Goal: Task Accomplishment & Management: Manage account settings

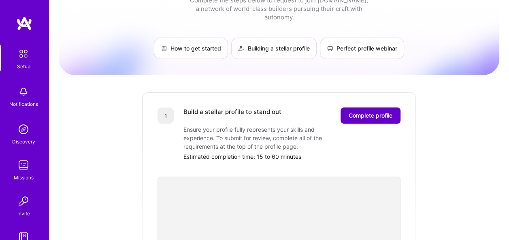
scroll to position [29, 0]
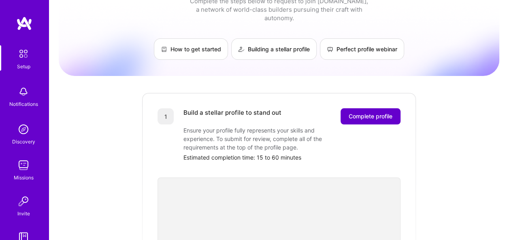
click at [370, 113] on span "Complete profile" at bounding box center [371, 117] width 44 height 8
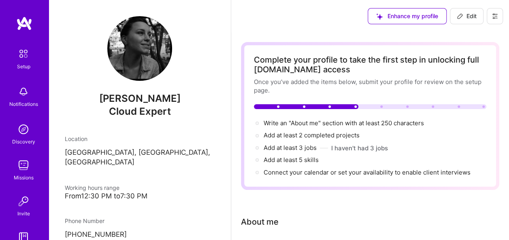
click at [466, 19] on span "Edit" at bounding box center [467, 16] width 20 height 8
select select "DE"
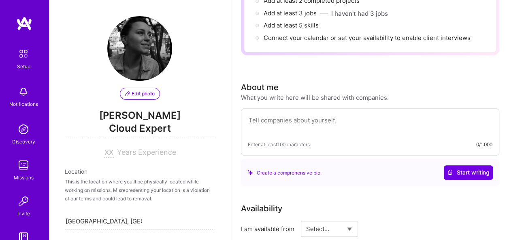
scroll to position [366, 0]
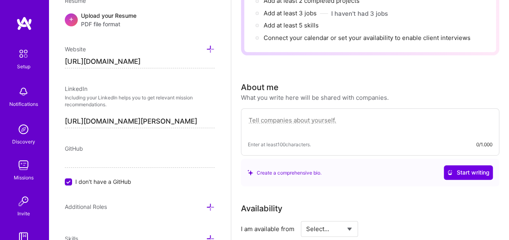
paste textarea "I’m a freelance UX researcher and brand designer with a strong academic backgro…"
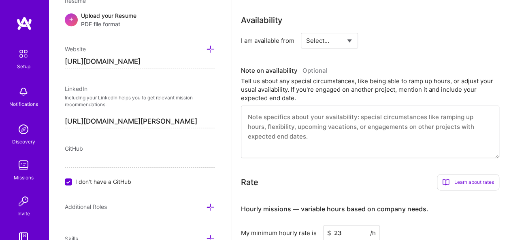
scroll to position [469, 0]
type textarea "I’m a freelance UX researcher and brand designer with a strong academic backgro…"
click at [350, 39] on select "Select... Right Now Future Date Not Available" at bounding box center [329, 40] width 47 height 21
select select "Future Date"
click at [306, 30] on select "Select... Right Now Future Date Not Available" at bounding box center [329, 40] width 47 height 21
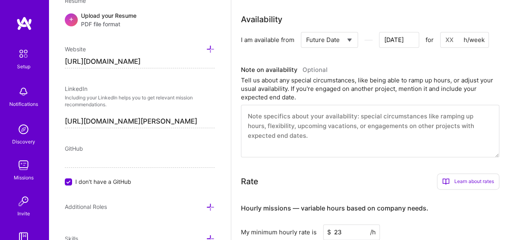
click at [452, 39] on input at bounding box center [464, 40] width 49 height 16
type input "25"
click at [419, 59] on div "Availability I am available from Select... Right Now Future Date Not Available …" at bounding box center [370, 85] width 258 height 144
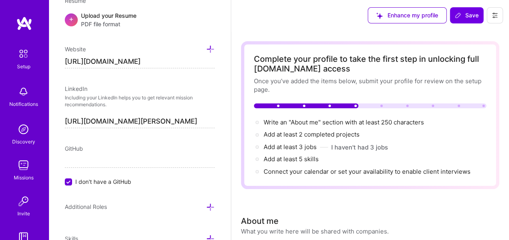
scroll to position [0, 0]
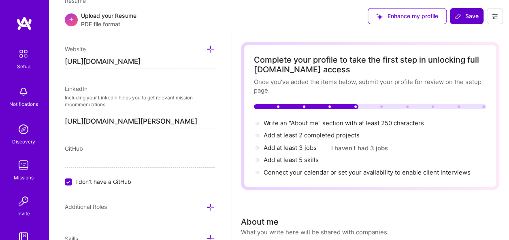
click at [470, 18] on span "Save" at bounding box center [467, 16] width 24 height 8
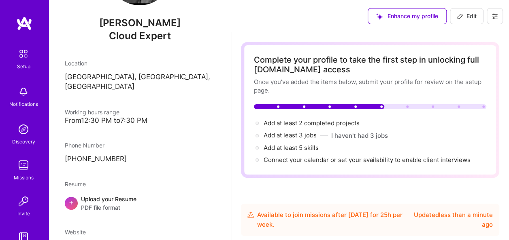
click at [469, 16] on span "Edit" at bounding box center [467, 16] width 20 height 8
select select "DE"
select select "Future Date"
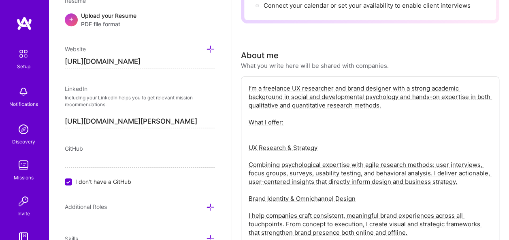
scroll to position [155, 0]
